Goal: Transaction & Acquisition: Purchase product/service

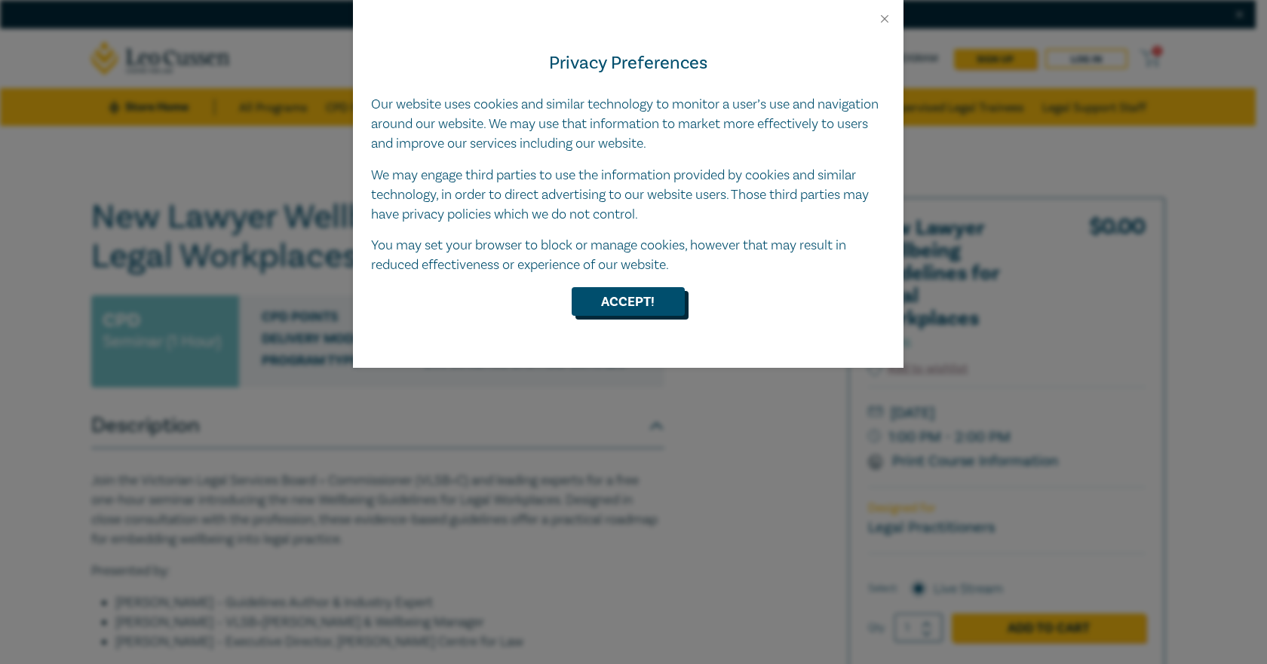
click at [637, 305] on button "Accept!" at bounding box center [628, 301] width 113 height 29
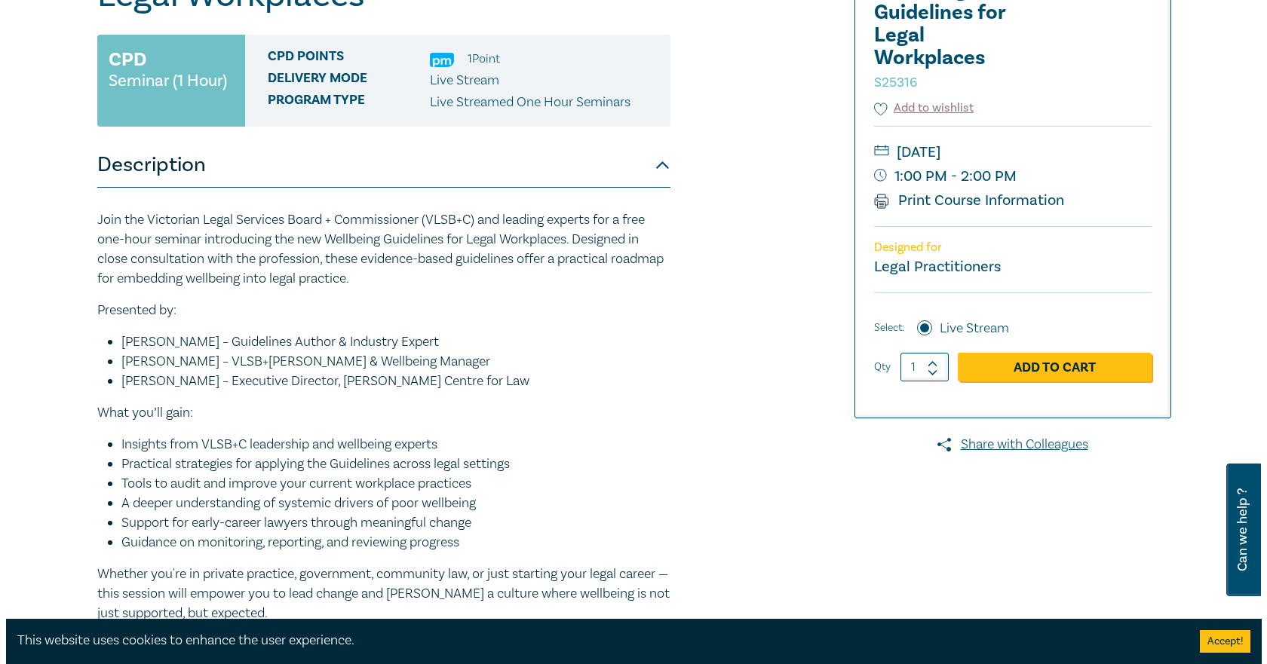
scroll to position [302, 0]
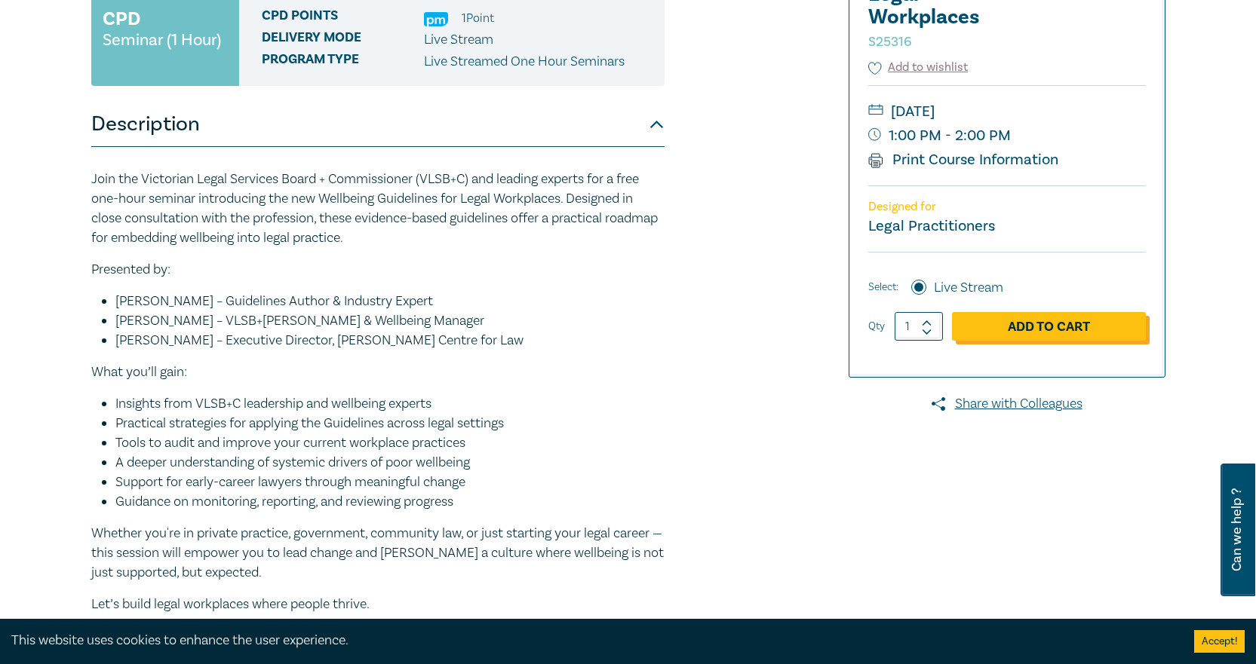
click at [1060, 321] on link "Add to Cart" at bounding box center [1049, 326] width 194 height 29
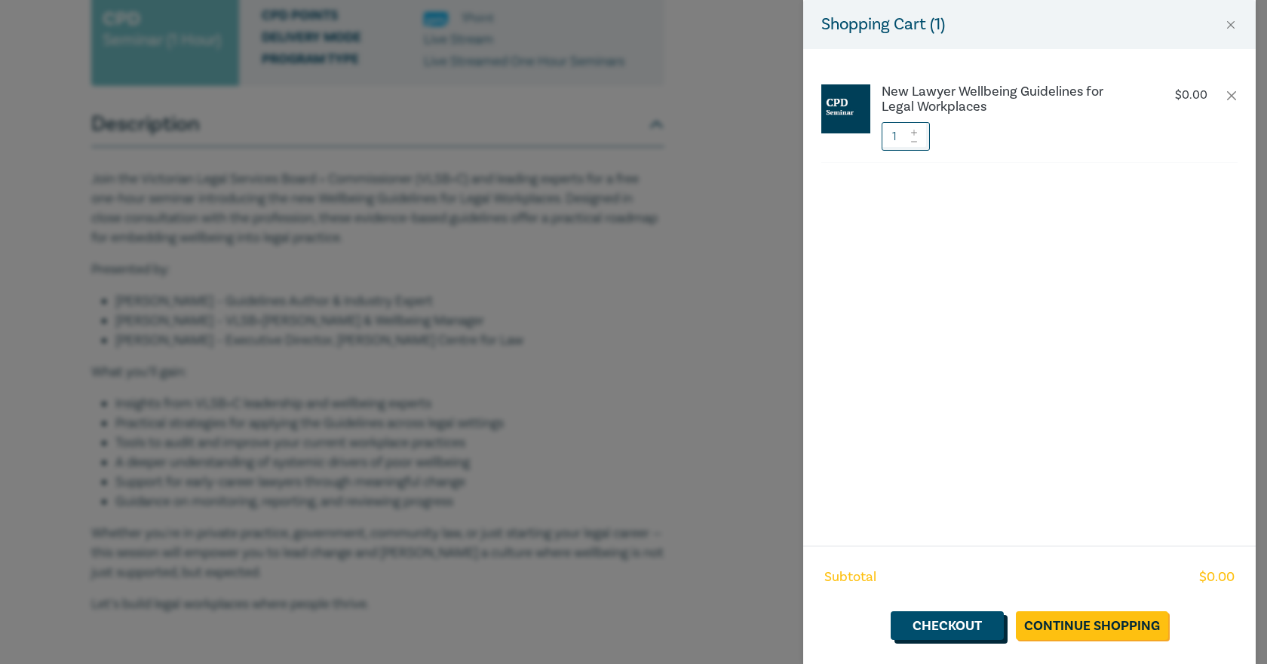
click at [986, 625] on link "Checkout" at bounding box center [947, 626] width 113 height 29
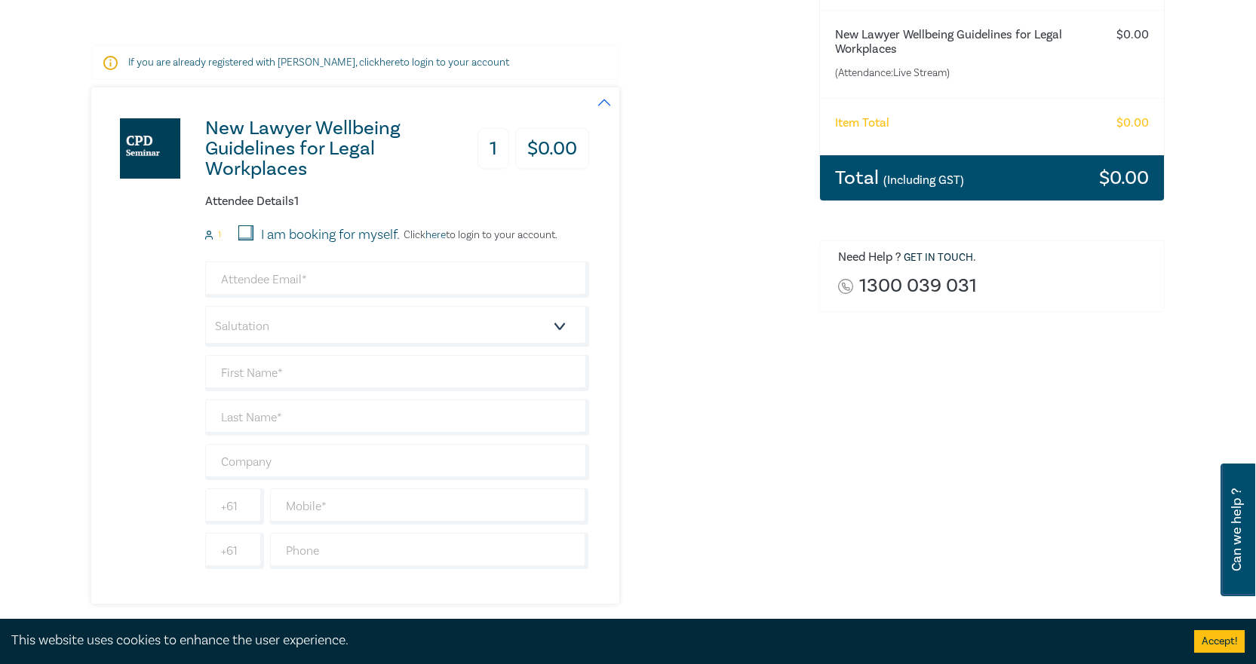
scroll to position [302, 0]
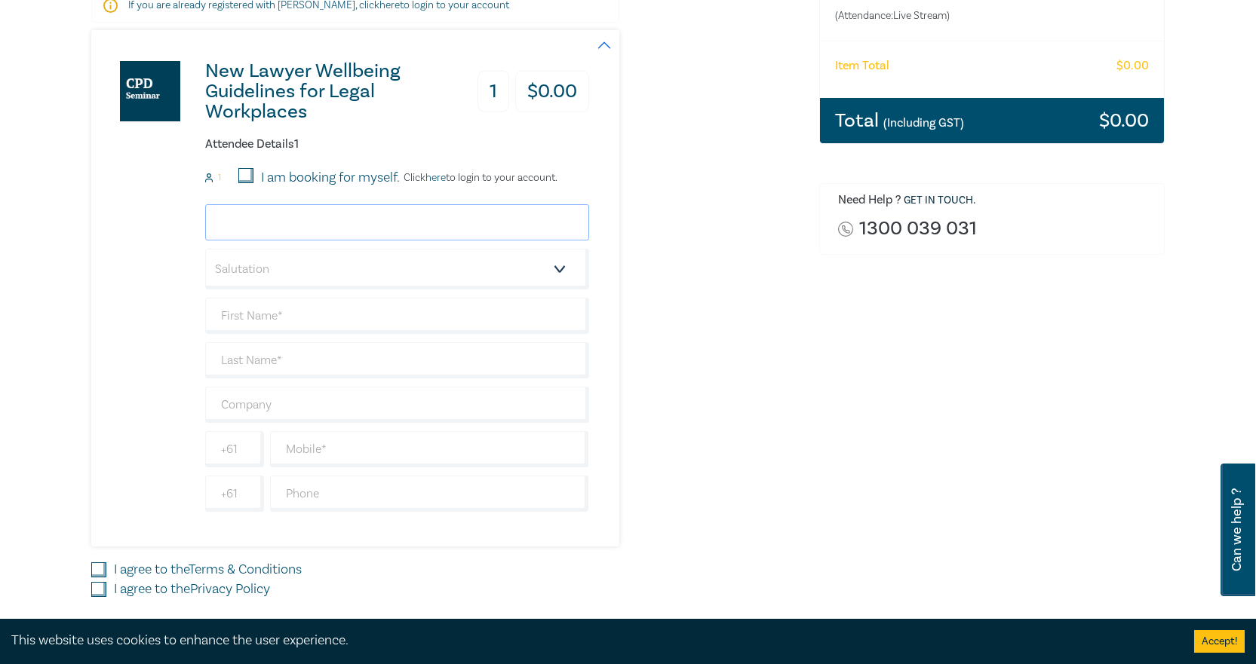
click at [349, 222] on input "email" at bounding box center [397, 222] width 384 height 36
type input "[PERSON_NAME][EMAIL_ADDRESS][DOMAIN_NAME]"
click at [560, 268] on select "Salutation Mr. Mrs. Ms. Miss Dr. Prof. Other" at bounding box center [397, 269] width 384 height 41
select select "Ms."
click at [205, 249] on select "Salutation Mr. Mrs. Ms. Miss Dr. Prof. Other" at bounding box center [397, 269] width 384 height 41
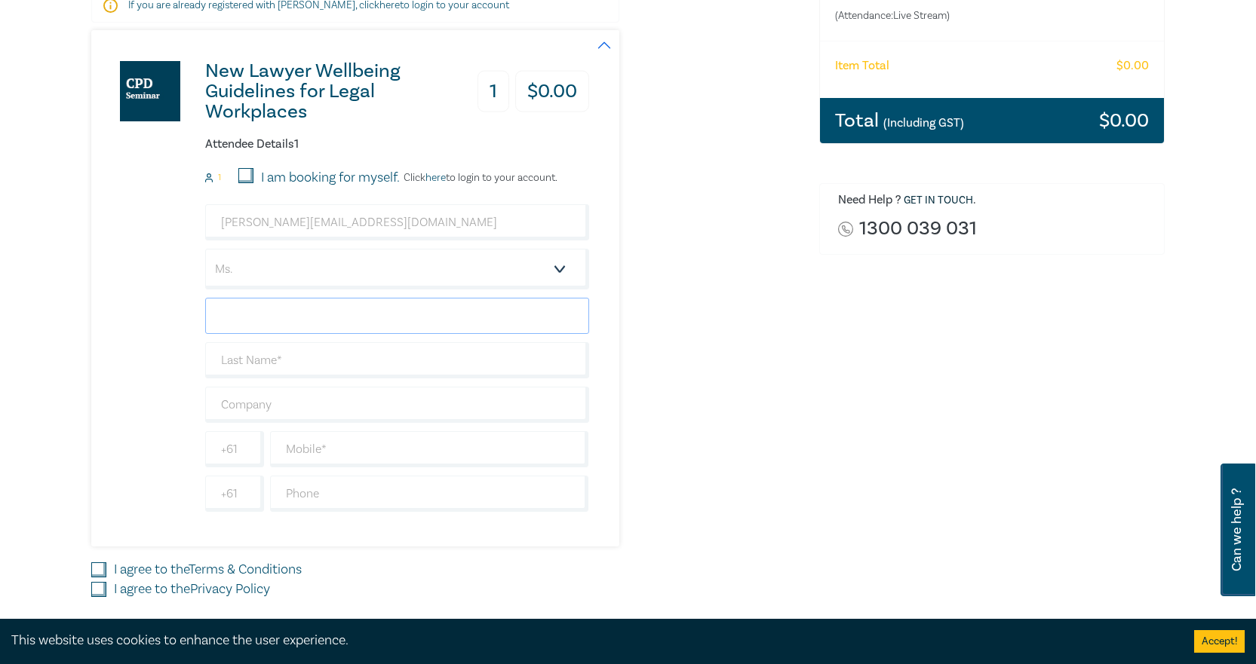
click at [334, 319] on input "text" at bounding box center [397, 316] width 384 height 36
type input "[PERSON_NAME]"
click at [333, 354] on input "text" at bounding box center [397, 360] width 384 height 36
type input "[PERSON_NAME]"
click at [339, 405] on input "text" at bounding box center [397, 405] width 384 height 36
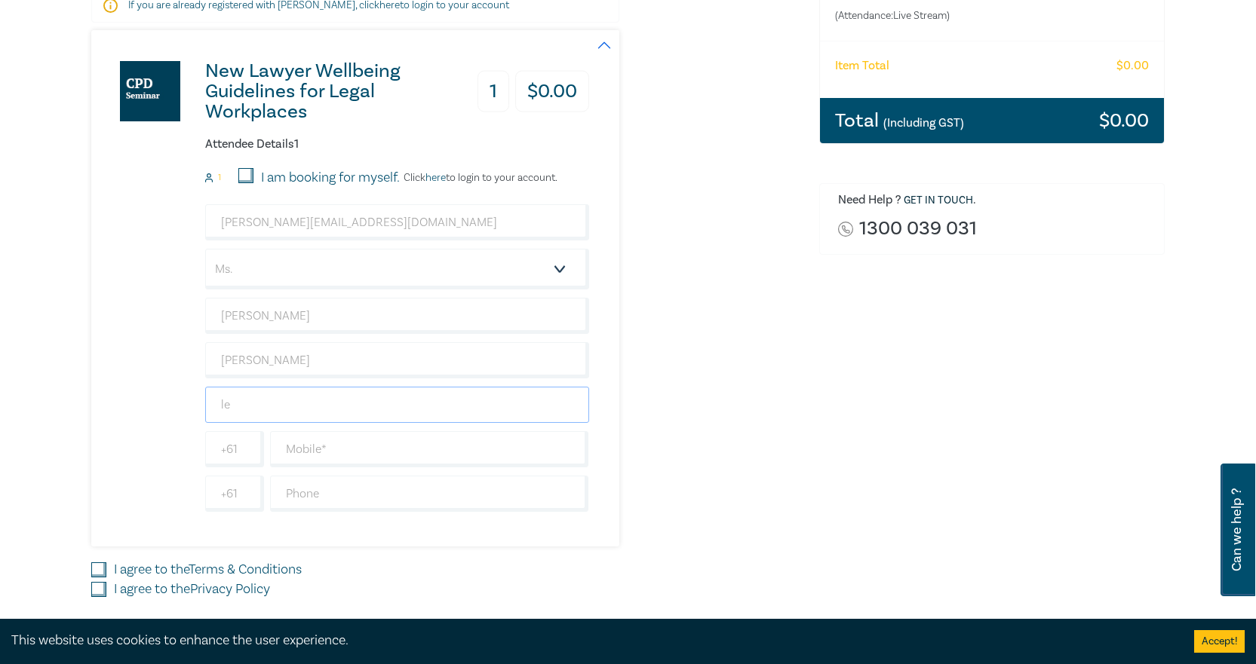
type input "l"
type input "[PERSON_NAME] & Associates"
click at [364, 489] on input "text" at bounding box center [429, 494] width 319 height 36
type input "96636884"
click at [95, 563] on input "I agree to the Terms & Conditions" at bounding box center [98, 570] width 15 height 15
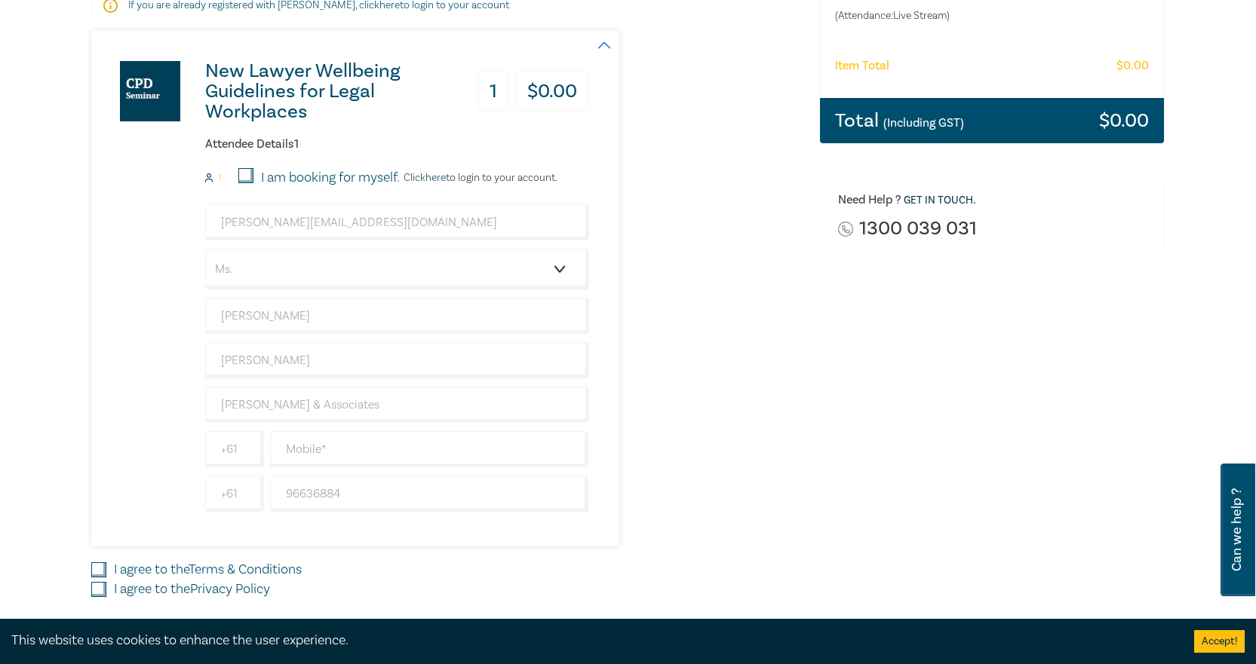
checkbox input "true"
click at [97, 586] on input "I agree to the Privacy Policy" at bounding box center [98, 589] width 15 height 15
checkbox input "true"
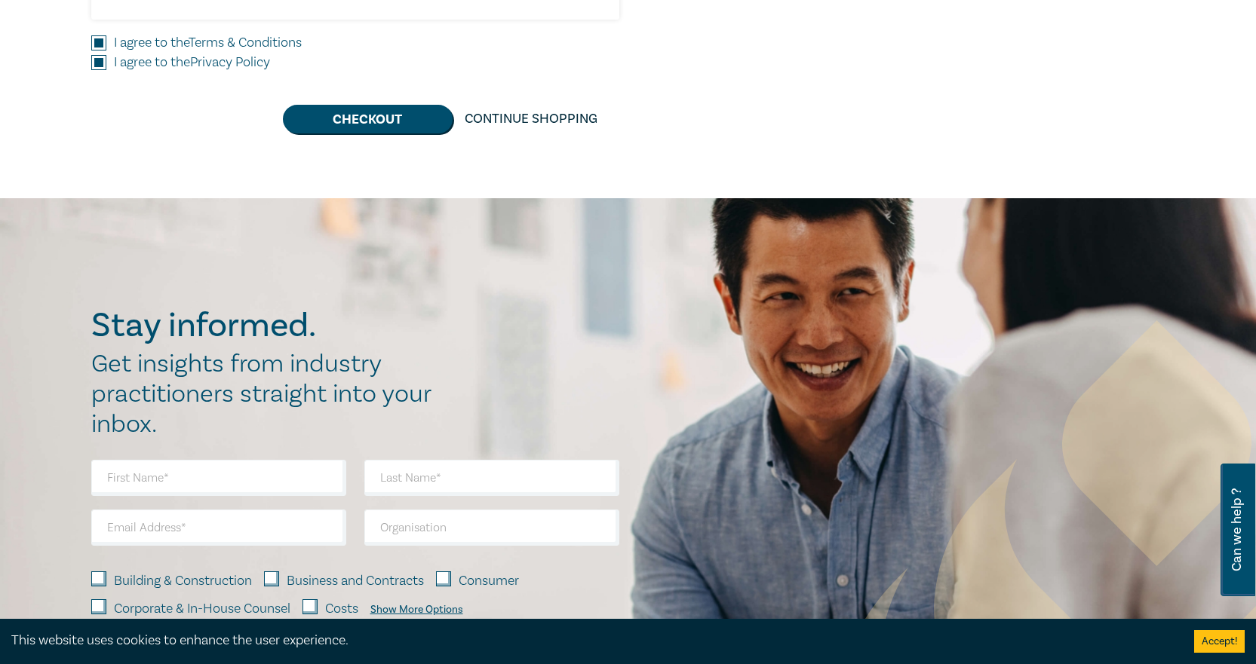
scroll to position [830, 0]
click at [395, 104] on button "Checkout" at bounding box center [368, 118] width 170 height 29
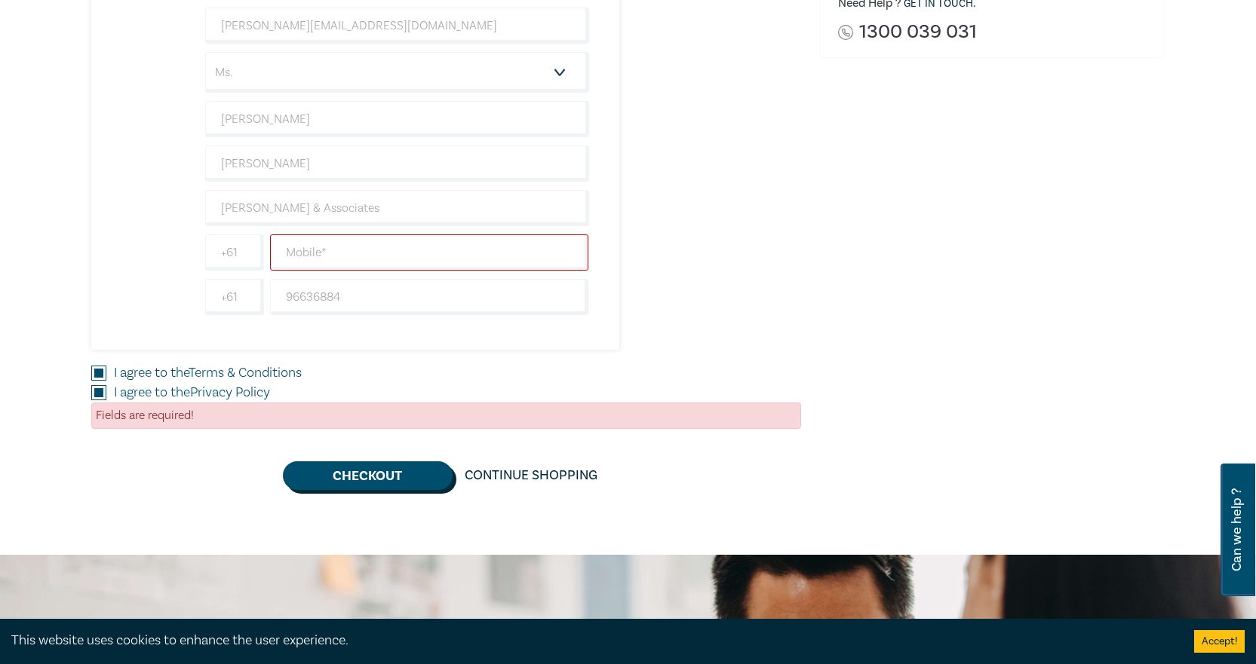
scroll to position [452, 0]
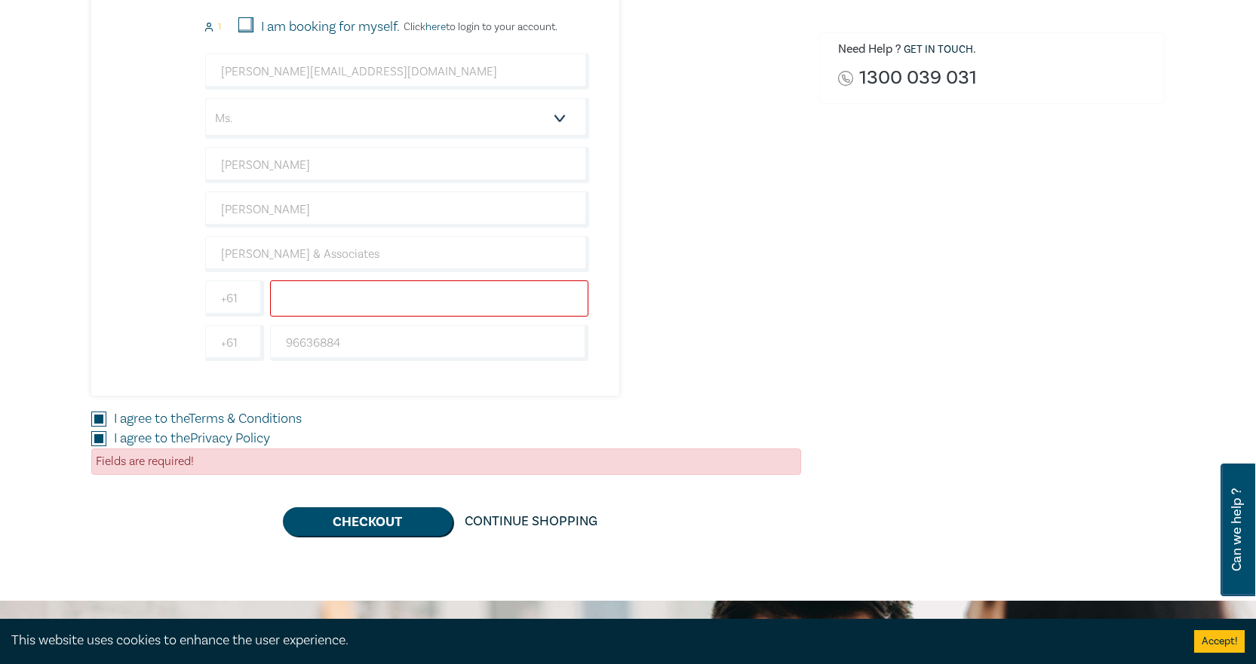
click at [388, 308] on input "text" at bounding box center [429, 299] width 319 height 36
type input "0401`020347"
click at [409, 519] on button "Checkout" at bounding box center [368, 522] width 170 height 29
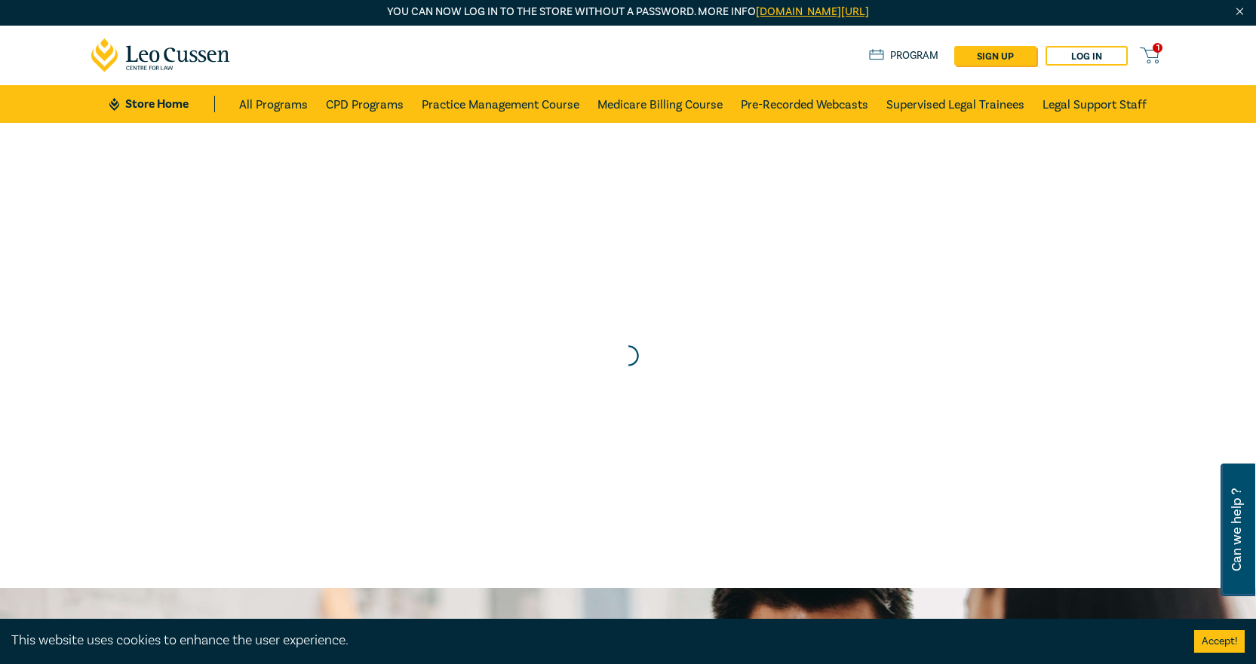
scroll to position [0, 0]
